Goal: Task Accomplishment & Management: Manage account settings

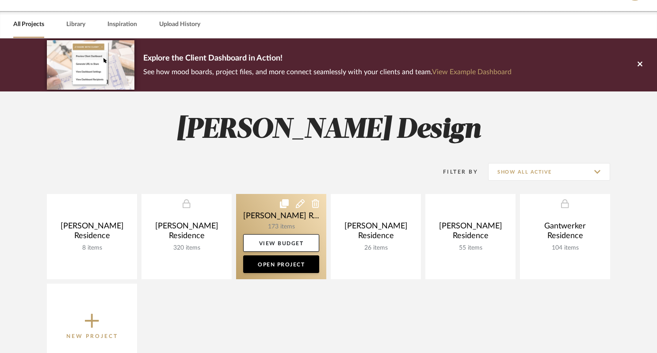
scroll to position [110, 0]
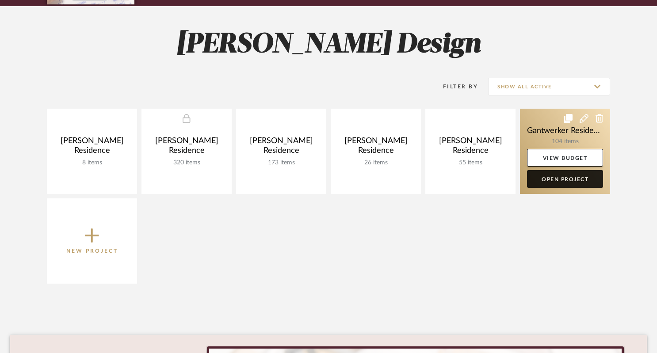
click at [564, 180] on link "Open Project" at bounding box center [565, 179] width 76 height 18
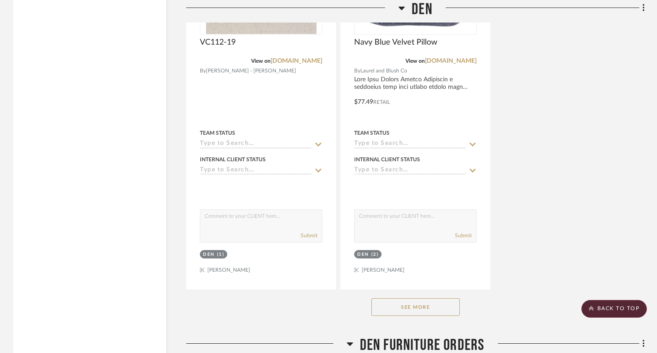
scroll to position [2596, 0]
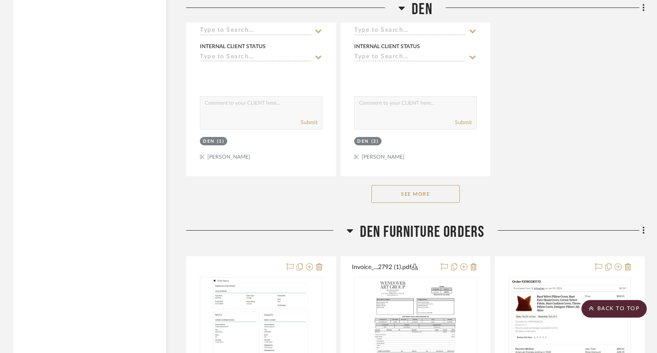
click at [409, 203] on button "See More" at bounding box center [415, 194] width 88 height 18
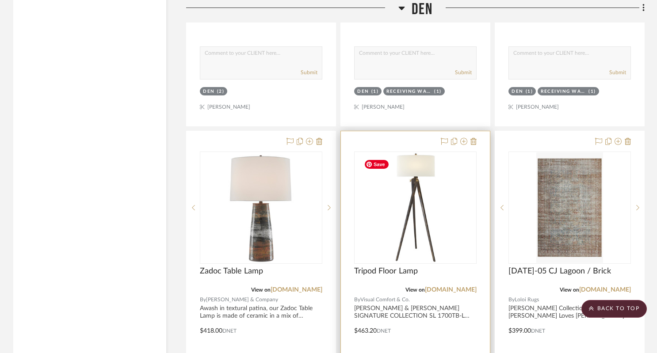
scroll to position [3093, 0]
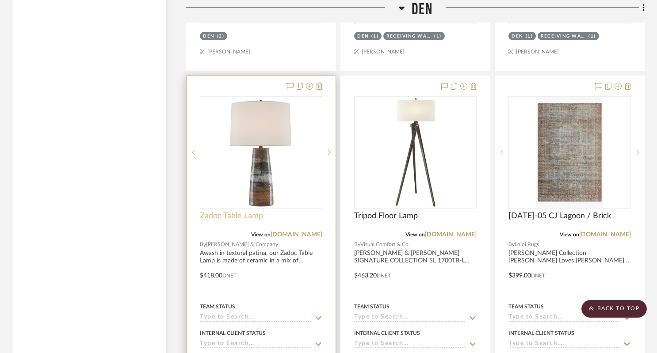
click at [239, 219] on span "Zadoc Table Lamp" at bounding box center [231, 216] width 63 height 10
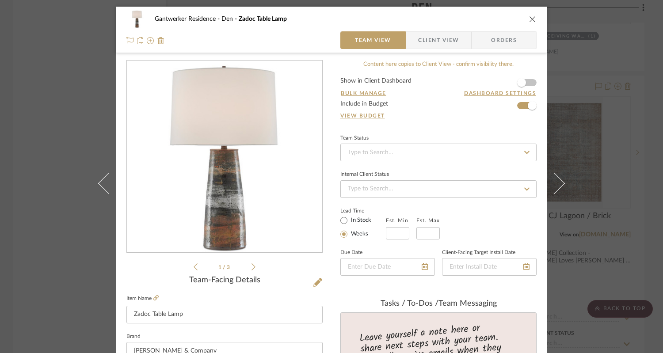
scroll to position [110, 0]
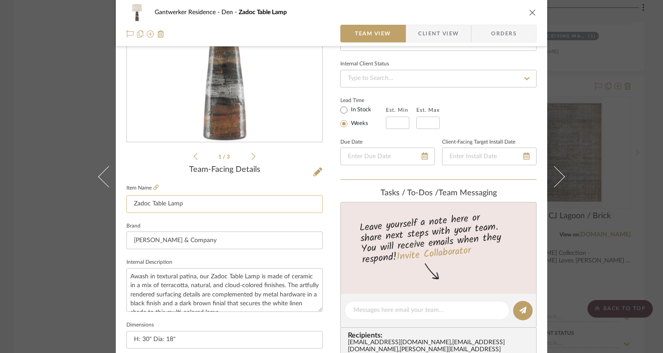
drag, startPoint x: 129, startPoint y: 205, endPoint x: 186, endPoint y: 204, distance: 57.5
click at [186, 204] on input "Zadoc Table Lamp" at bounding box center [224, 204] width 196 height 18
click at [530, 15] on icon "close" at bounding box center [532, 12] width 7 height 7
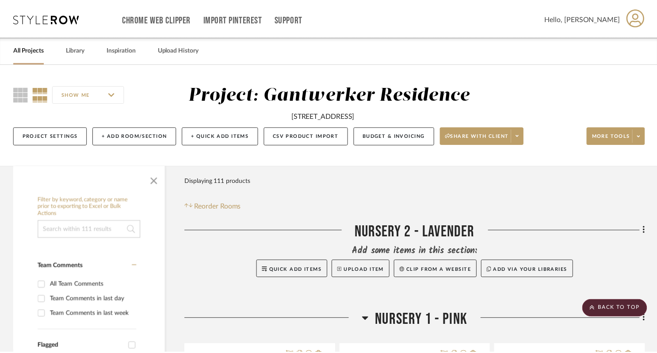
scroll to position [3093, 0]
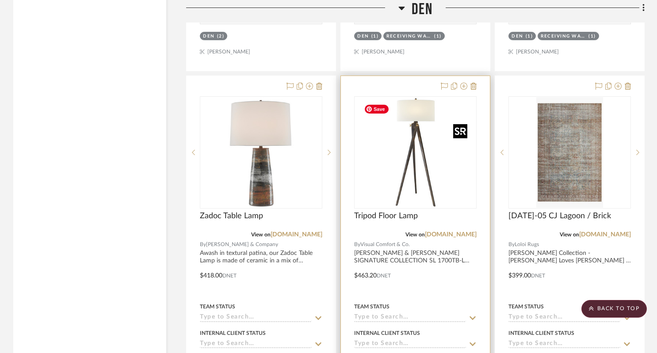
click at [416, 186] on img "0" at bounding box center [415, 152] width 110 height 110
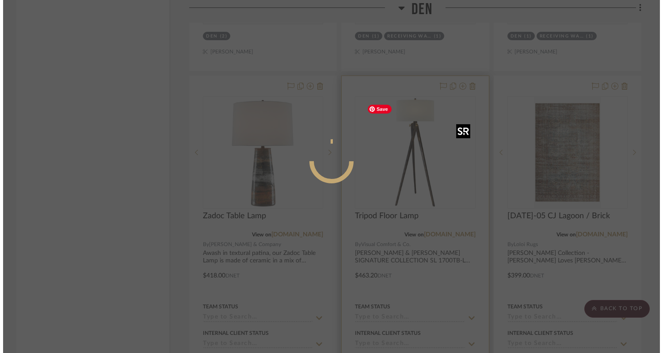
scroll to position [0, 0]
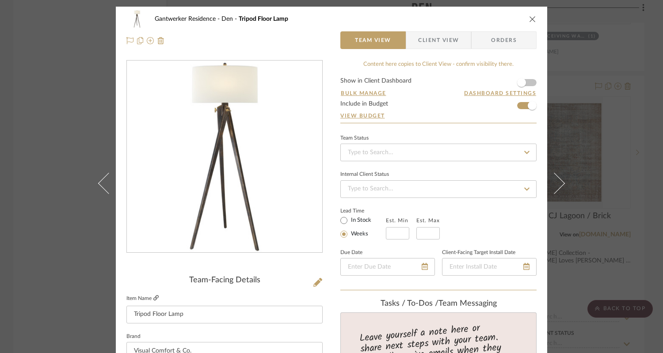
click at [155, 298] on icon at bounding box center [155, 297] width 5 height 5
click at [529, 18] on icon "close" at bounding box center [532, 18] width 7 height 7
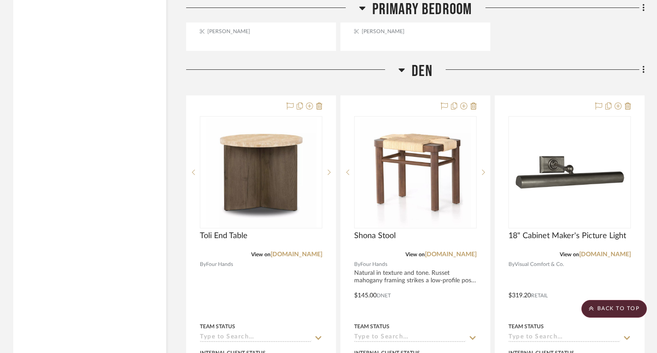
scroll to position [1491, 0]
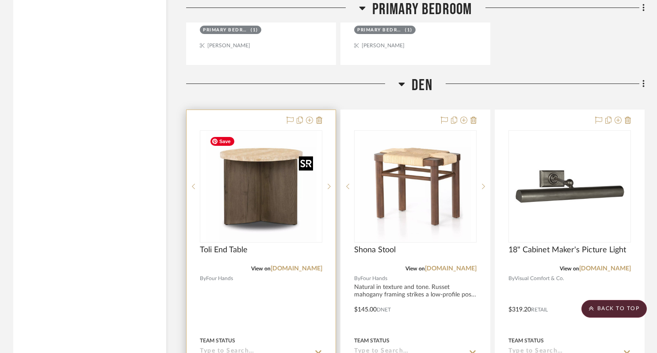
click at [234, 178] on img "0" at bounding box center [261, 186] width 110 height 110
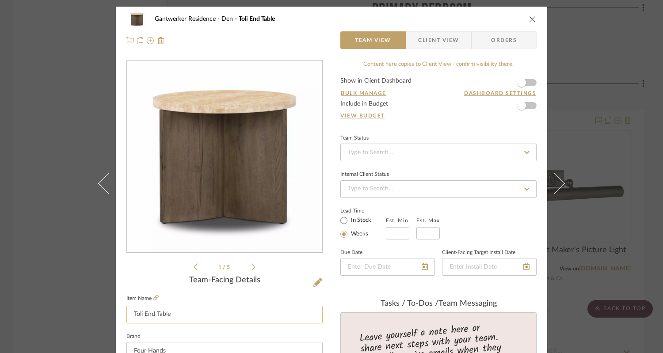
scroll to position [55, 0]
